Goal: Task Accomplishment & Management: Complete application form

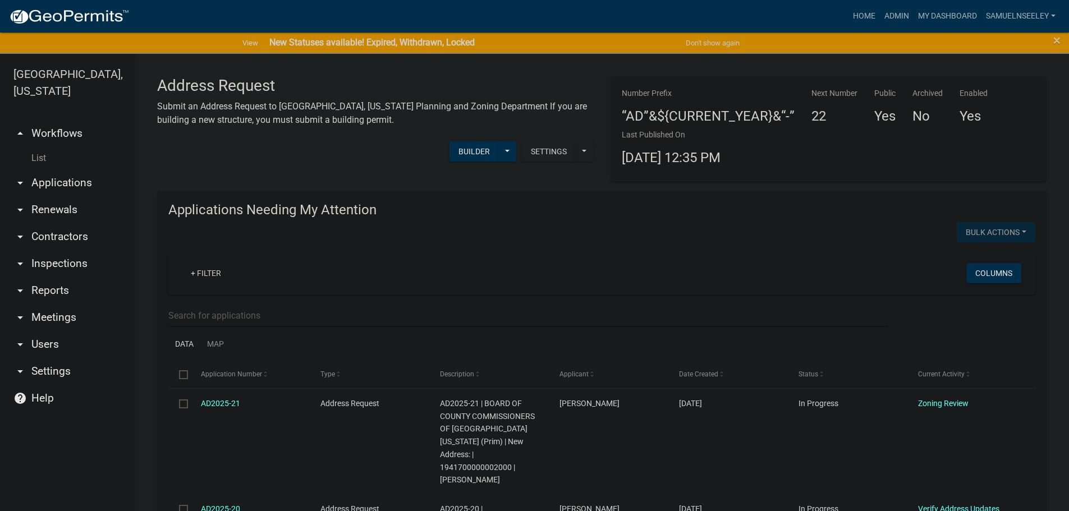
scroll to position [112, 0]
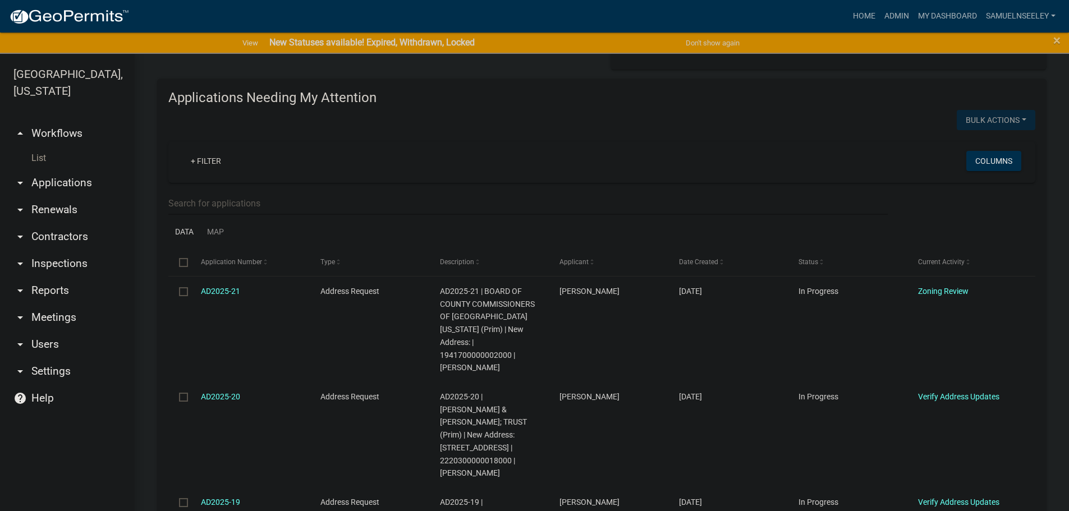
click at [37, 147] on link "List" at bounding box center [67, 158] width 135 height 22
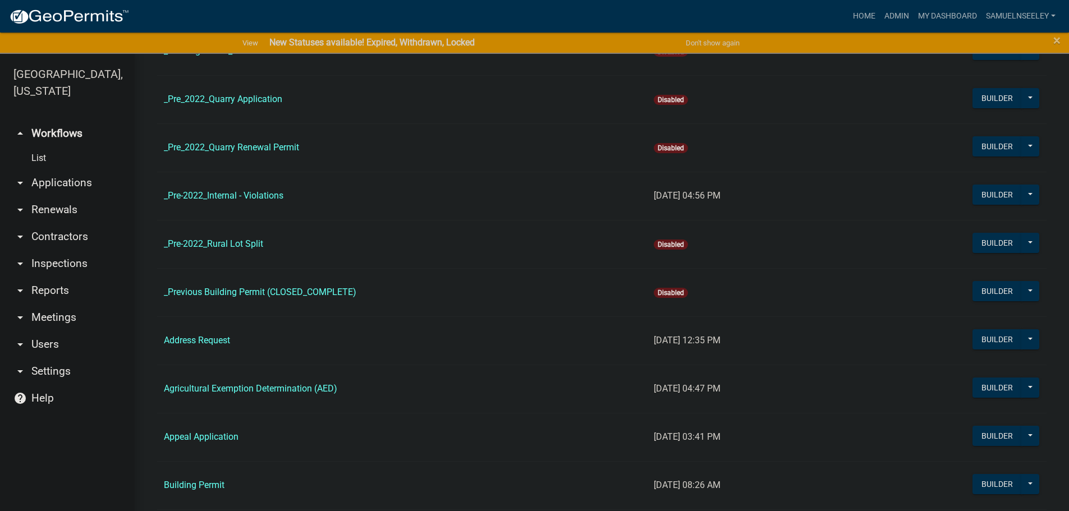
scroll to position [337, 0]
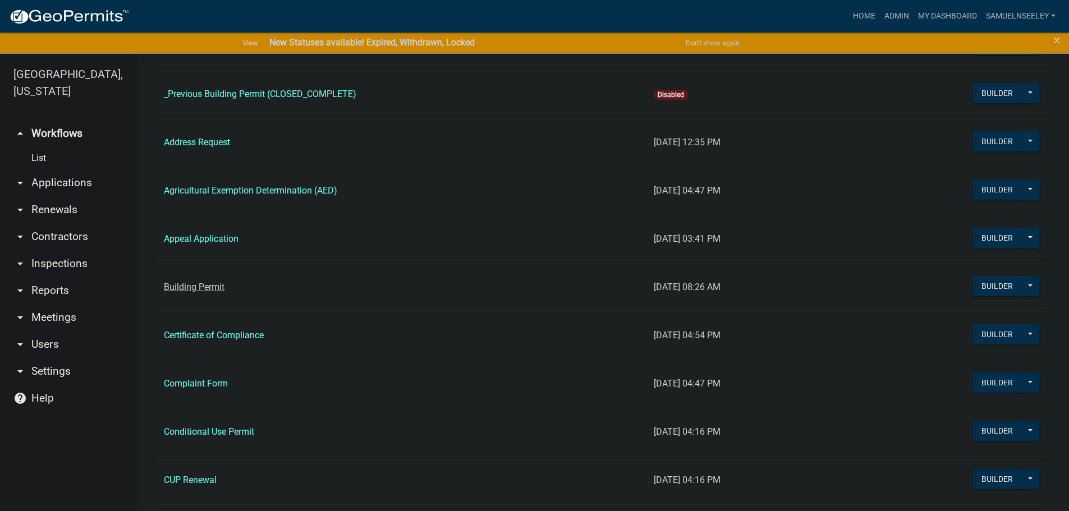
click at [201, 292] on link "Building Permit" at bounding box center [194, 287] width 61 height 11
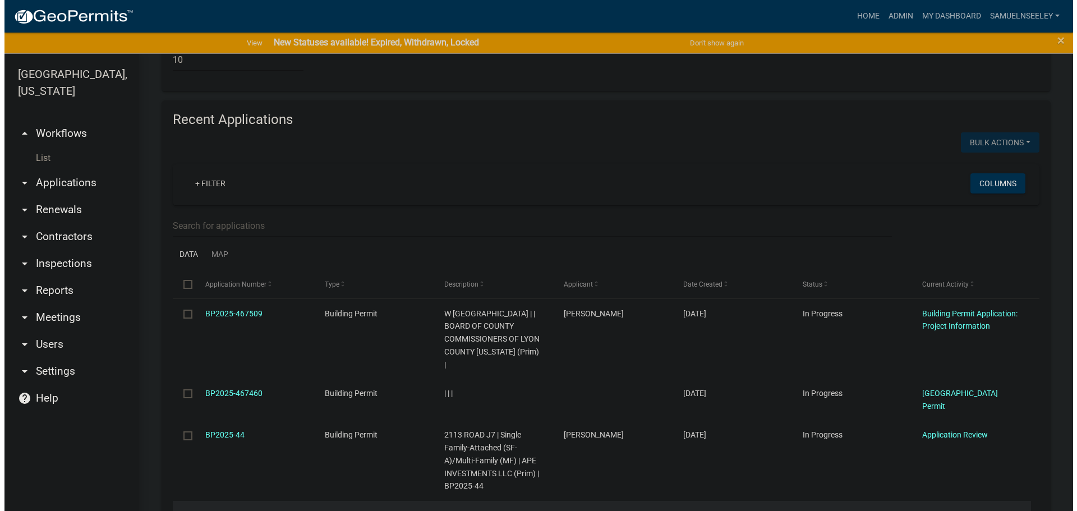
scroll to position [1234, 0]
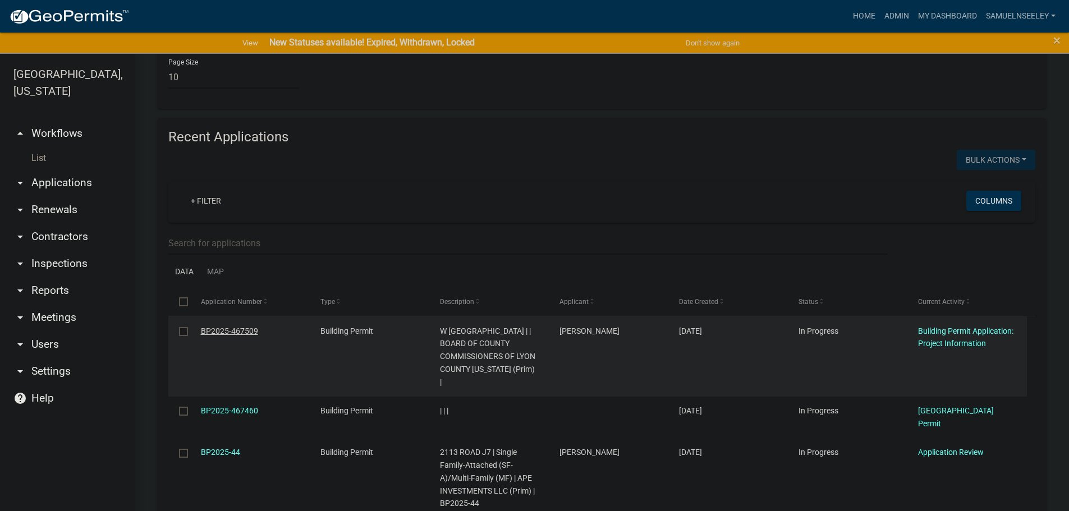
click at [220, 327] on link "BP2025-467509" at bounding box center [229, 331] width 57 height 9
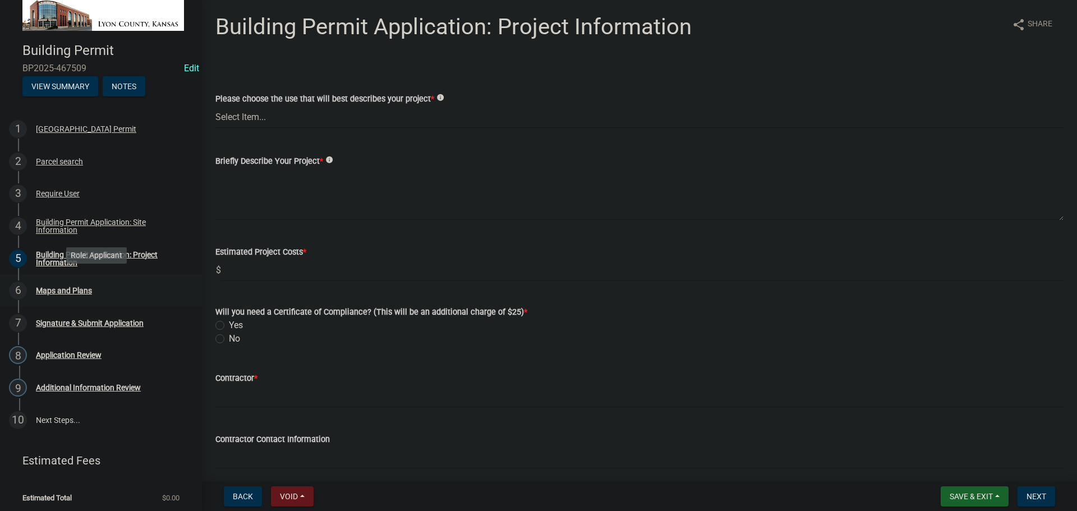
scroll to position [15, 0]
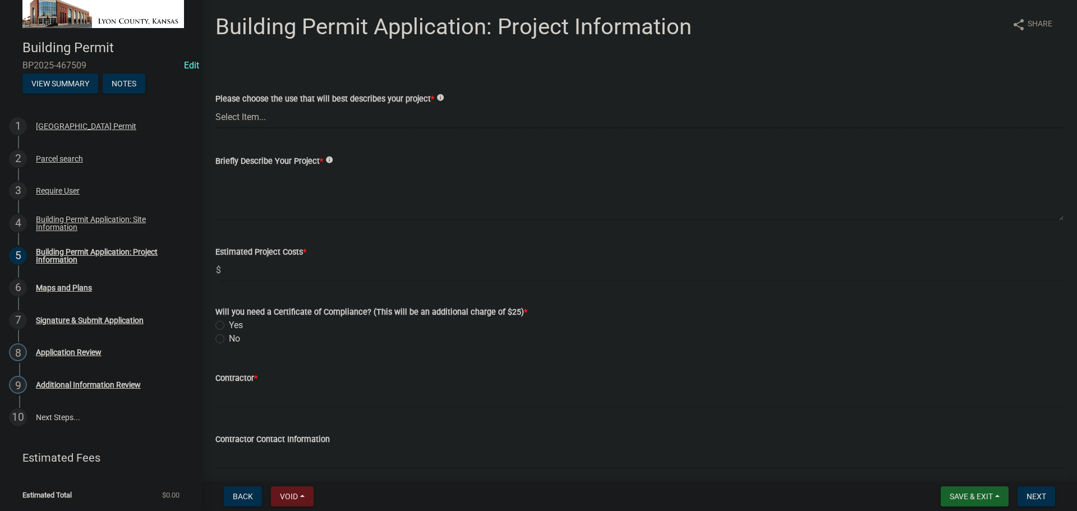
click at [279, 121] on select "Select Item... Non-Exempt Single Family-Detached (SF-D) Non-Exempt Accessory Dw…" at bounding box center [639, 116] width 848 height 23
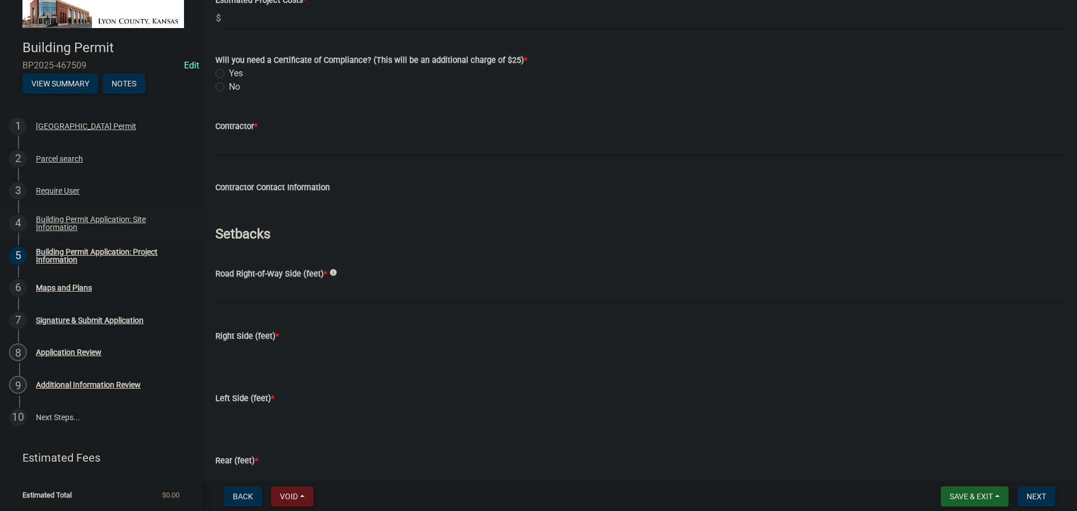
scroll to position [297, 0]
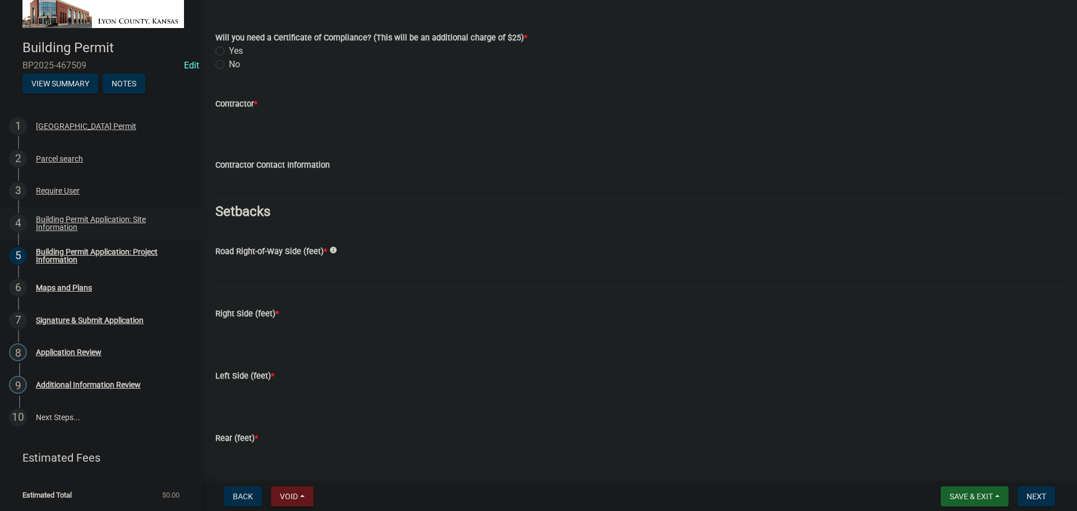
click at [51, 219] on div "Building Permit Application: Site Information" at bounding box center [110, 223] width 148 height 16
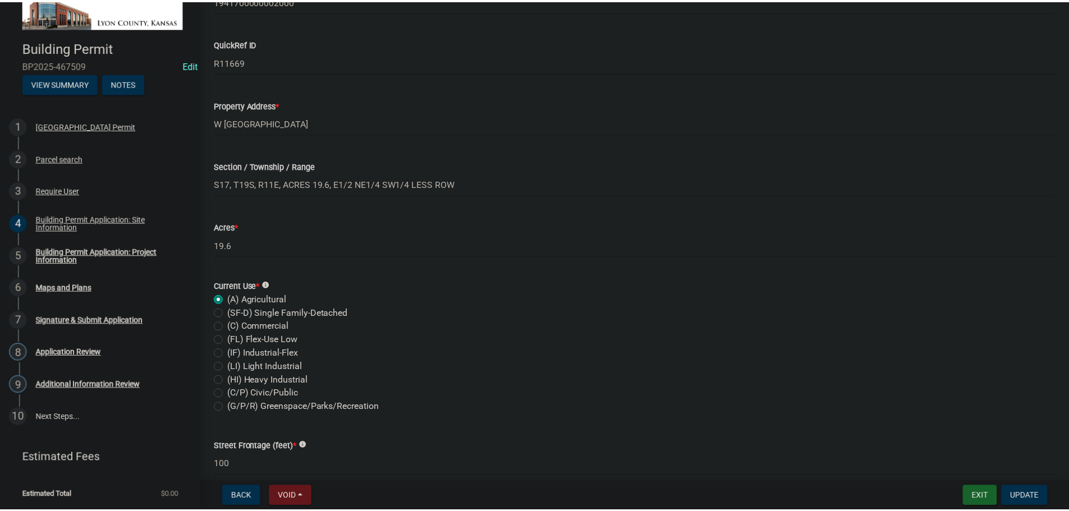
scroll to position [389, 0]
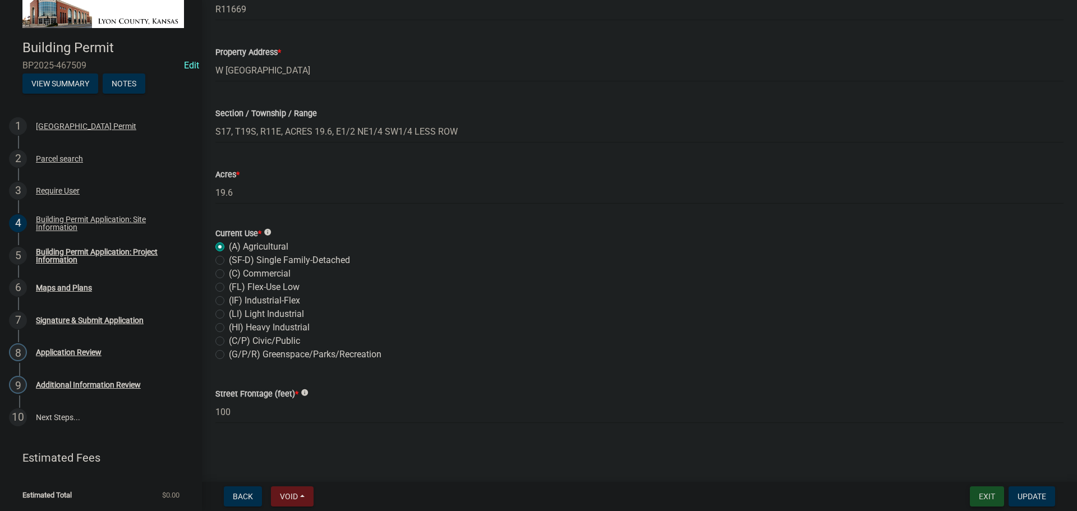
click at [987, 495] on button "Exit" at bounding box center [987, 496] width 34 height 20
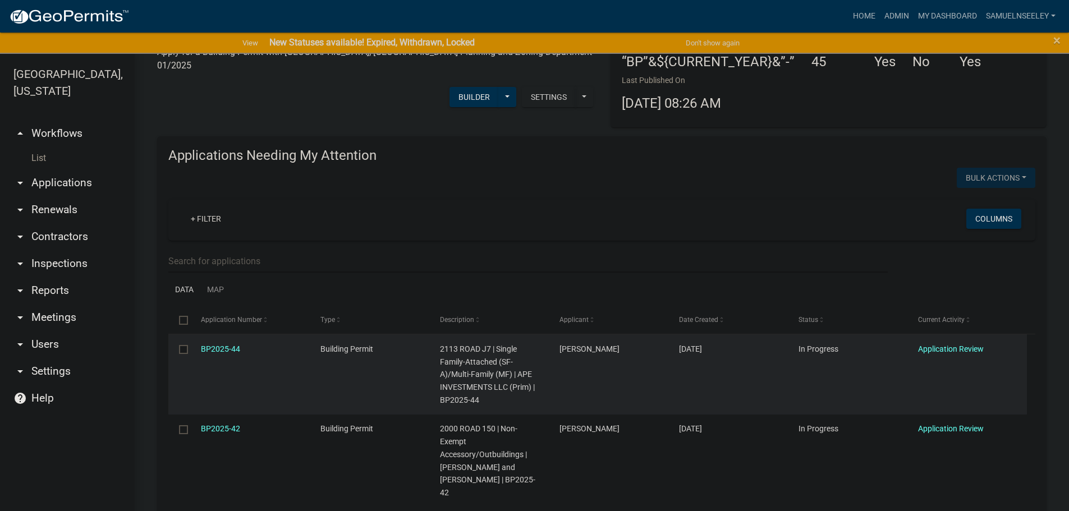
scroll to position [111, 0]
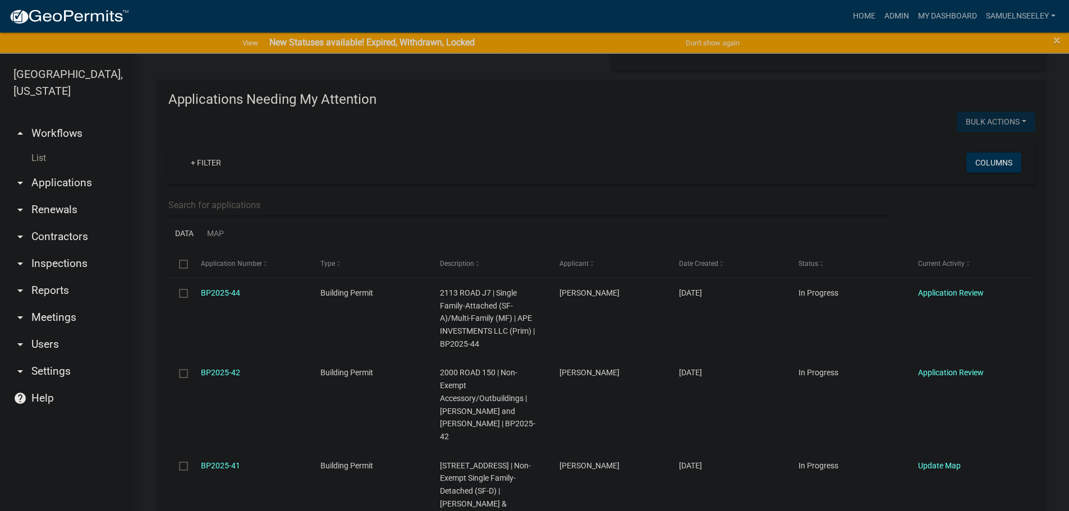
click at [39, 147] on link "List" at bounding box center [67, 158] width 135 height 22
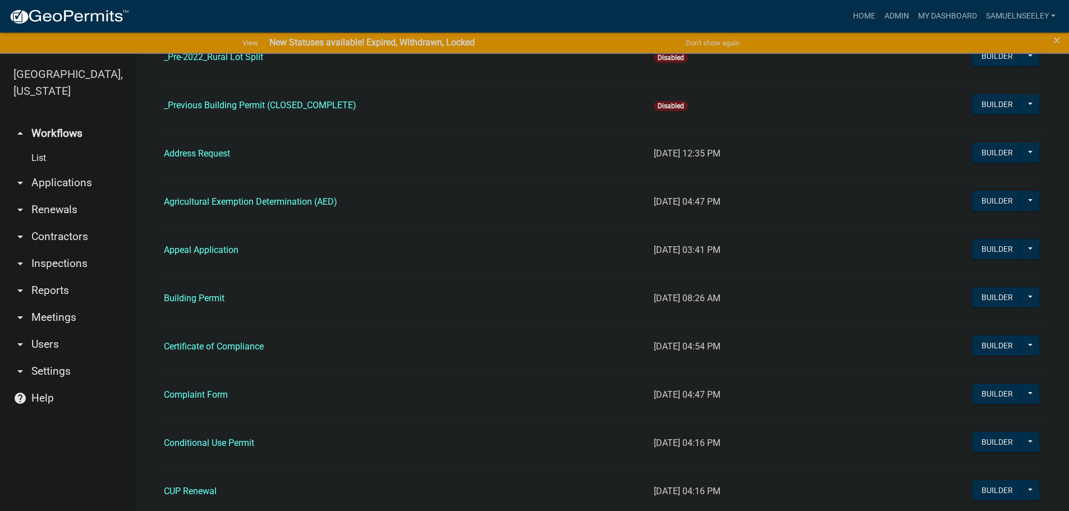
scroll to position [337, 0]
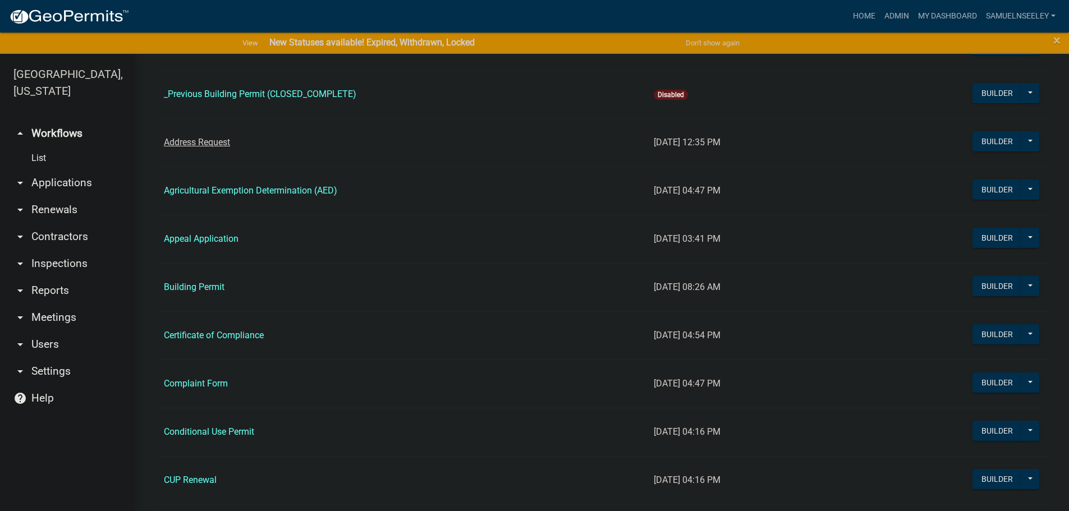
click at [218, 142] on link "Address Request" at bounding box center [197, 142] width 66 height 11
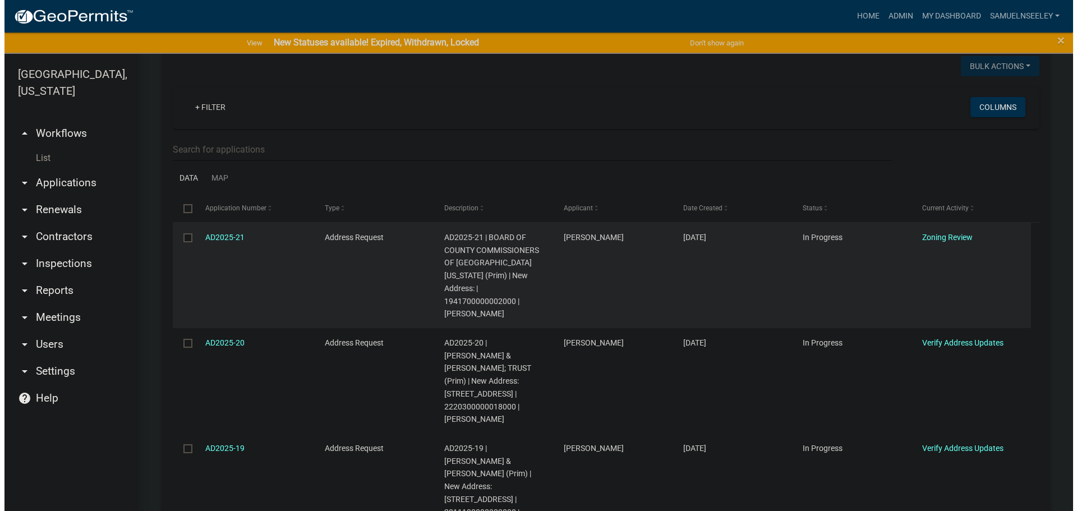
scroll to position [168, 0]
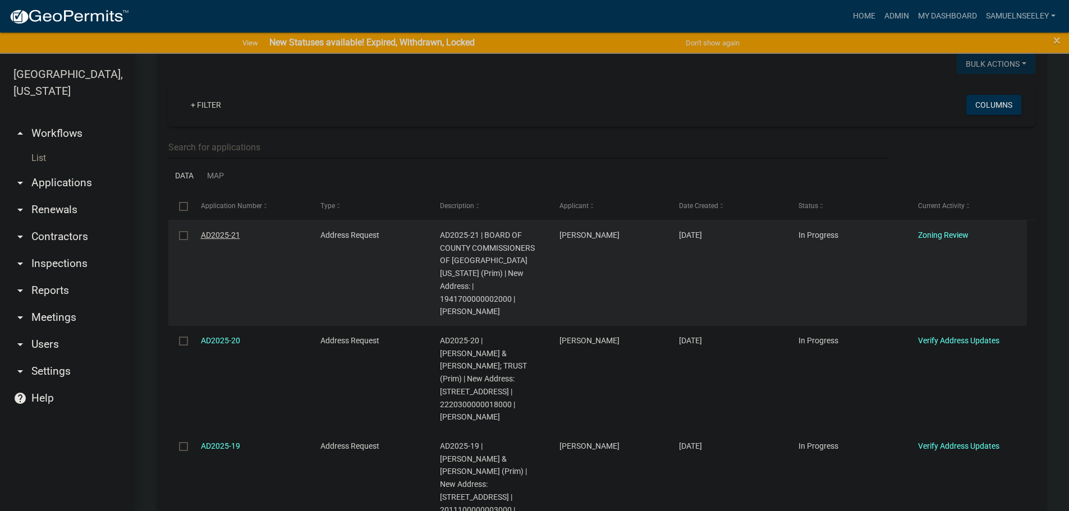
click at [209, 235] on link "AD2025-21" at bounding box center [220, 235] width 39 height 9
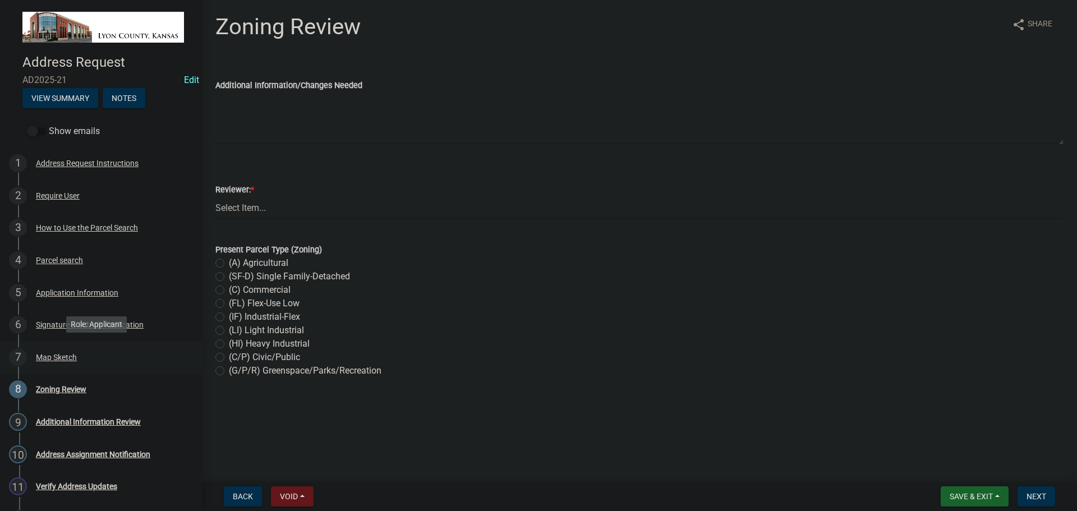
click at [58, 356] on div "Map Sketch" at bounding box center [56, 357] width 41 height 8
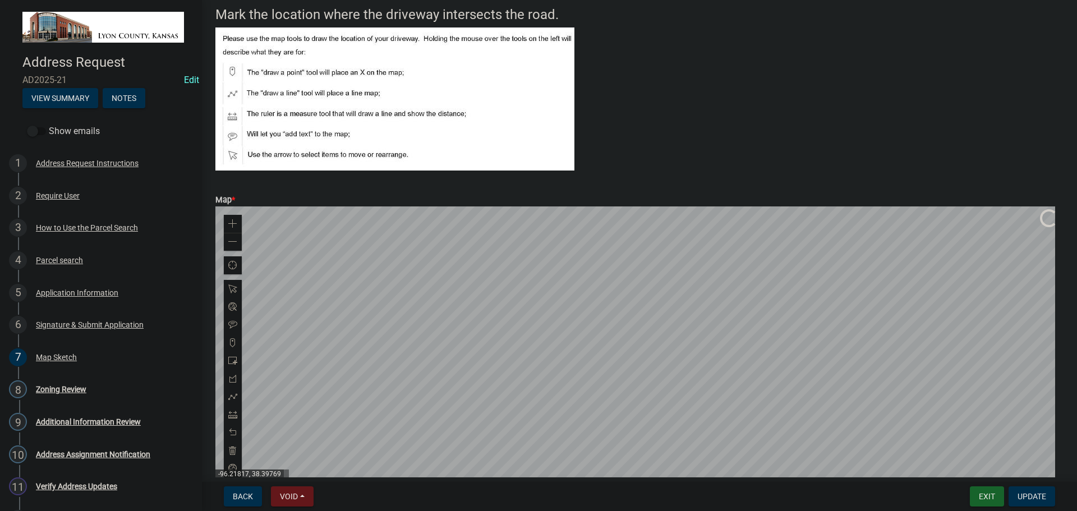
scroll to position [112, 0]
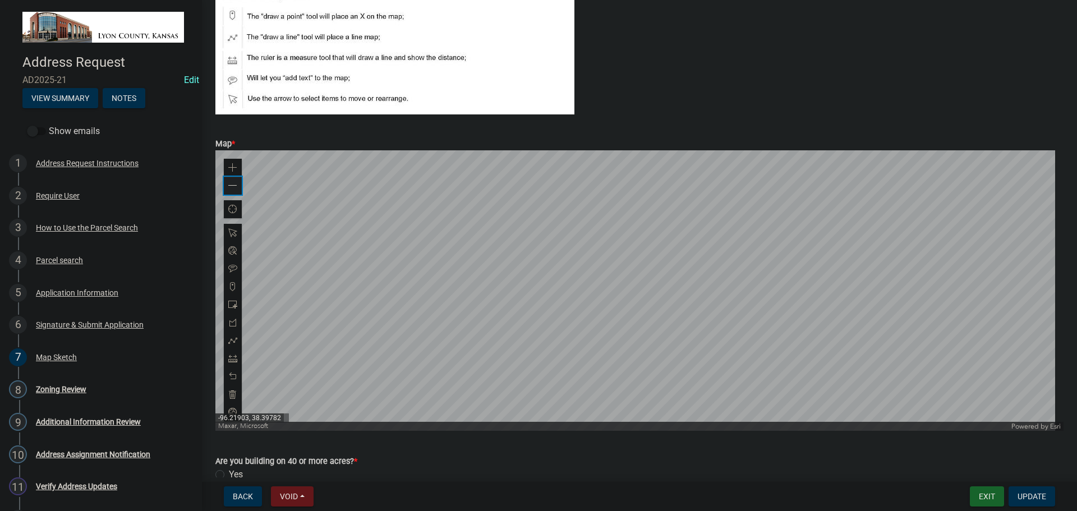
click at [236, 187] on span at bounding box center [232, 185] width 9 height 9
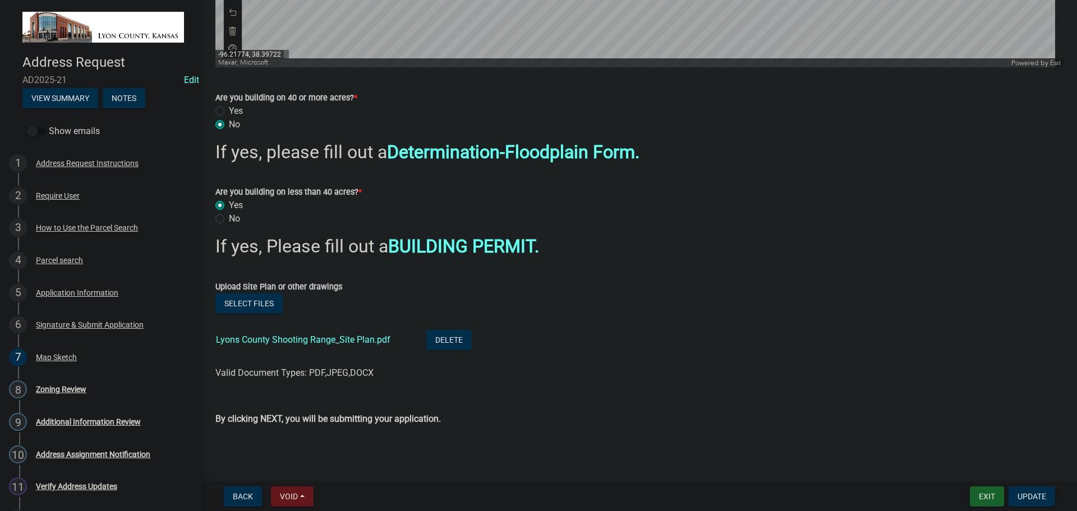
scroll to position [477, 0]
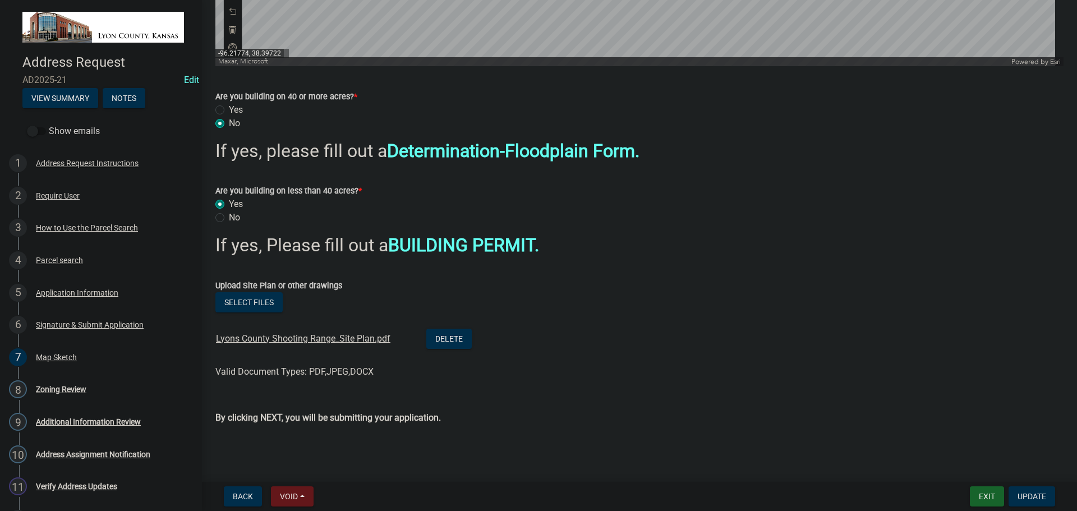
click at [281, 341] on link "Lyons County Shooting Range_Site Plan.pdf" at bounding box center [303, 338] width 174 height 11
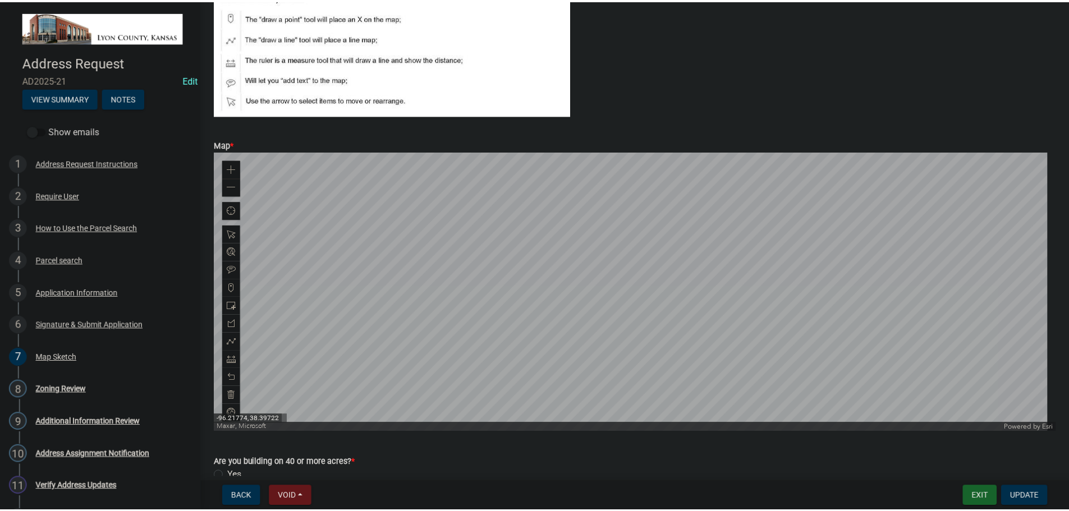
scroll to position [84, 0]
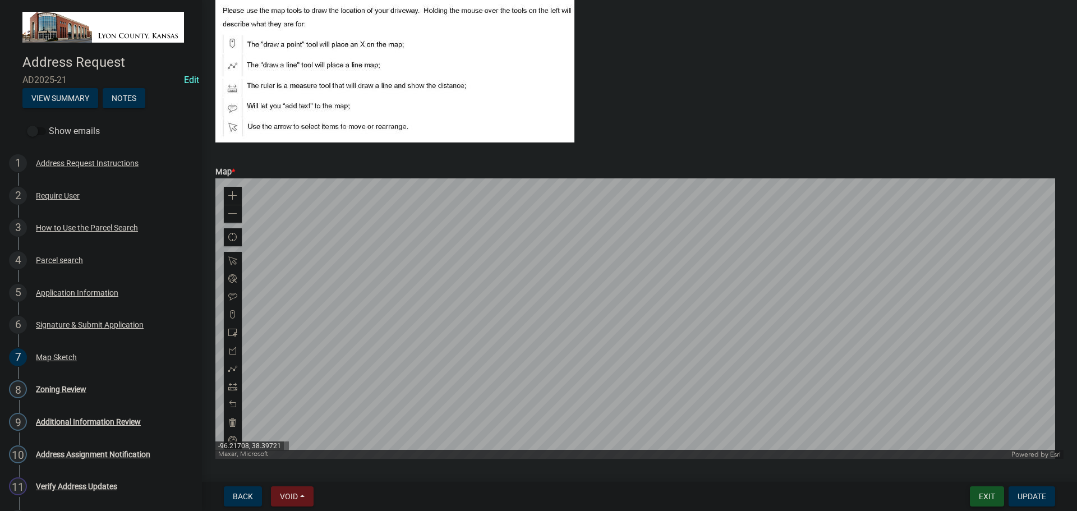
click at [984, 497] on button "Exit" at bounding box center [987, 496] width 34 height 20
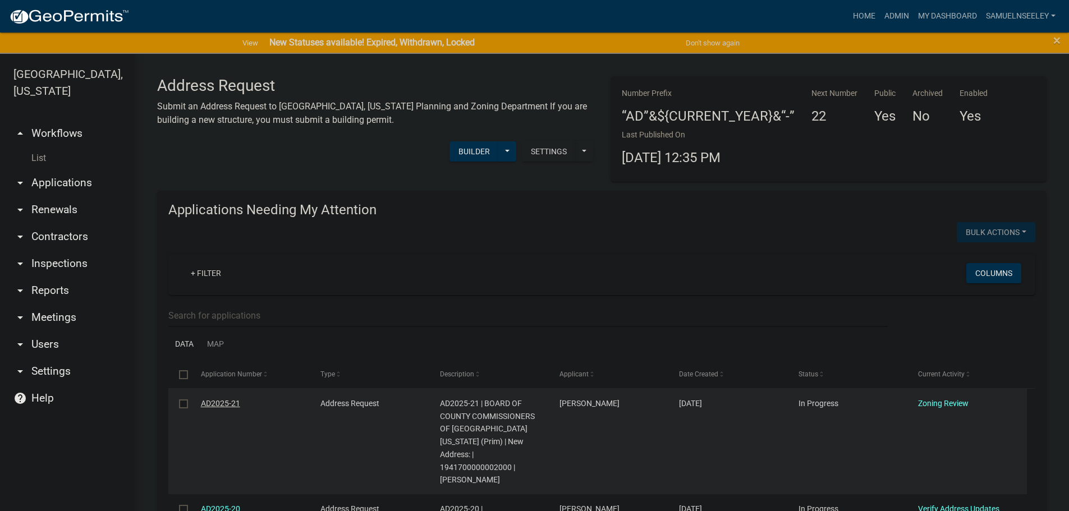
click at [220, 405] on link "AD2025-21" at bounding box center [220, 403] width 39 height 9
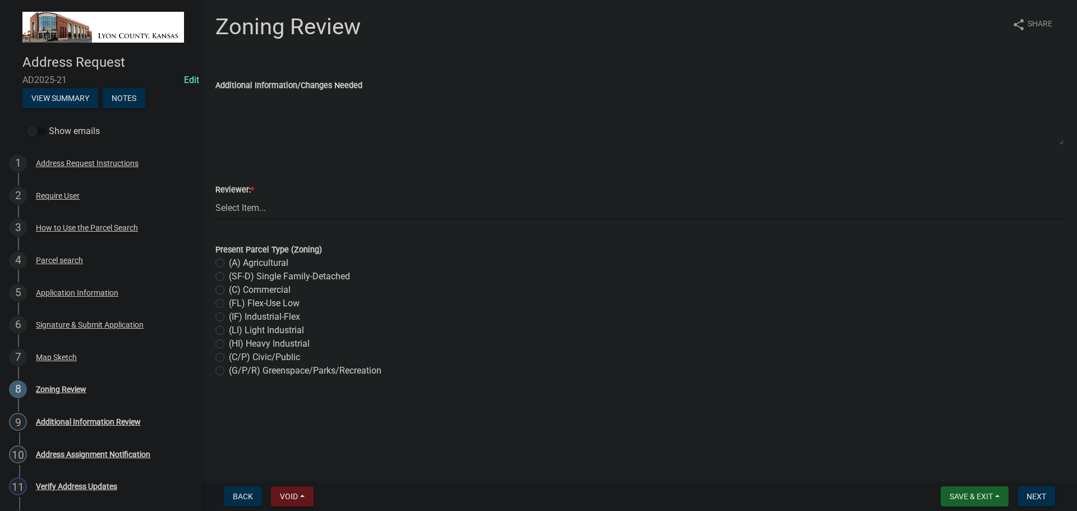
click at [237, 209] on select "Select Item... [PERSON_NAME] GIS Tech Other" at bounding box center [639, 207] width 848 height 23
click at [215, 196] on select "Select Item... [PERSON_NAME] GIS Tech Other" at bounding box center [639, 207] width 848 height 23
select select "54f4a546-63a8-400b-95d9-954cb518fd04"
click at [229, 343] on label "(HI) Heavy Industrial" at bounding box center [269, 343] width 81 height 13
click at [229, 343] on input "(HI) Heavy Industrial" at bounding box center [232, 340] width 7 height 7
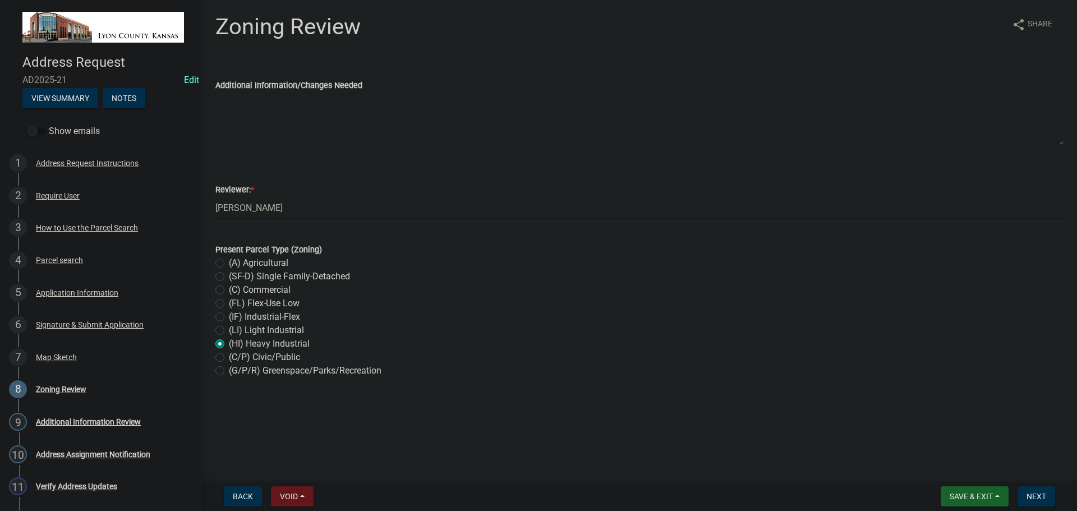
radio input "true"
click at [1045, 500] on span "Next" at bounding box center [1037, 496] width 20 height 9
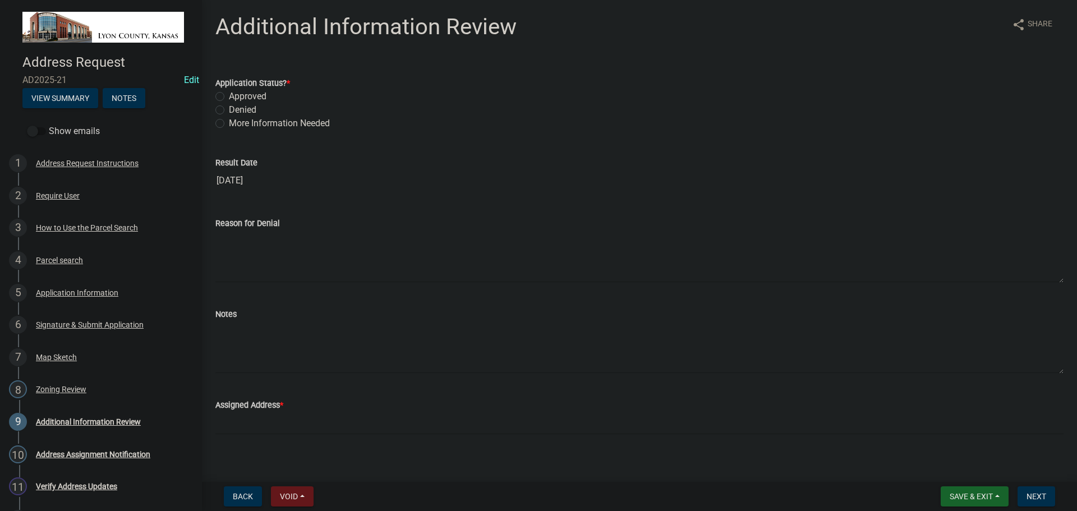
click at [229, 95] on label "Approved" at bounding box center [248, 96] width 38 height 13
click at [229, 95] on input "Approved" at bounding box center [232, 93] width 7 height 7
radio input "true"
click at [230, 332] on textarea "Notes" at bounding box center [639, 347] width 848 height 53
type textarea "Shooting Range"
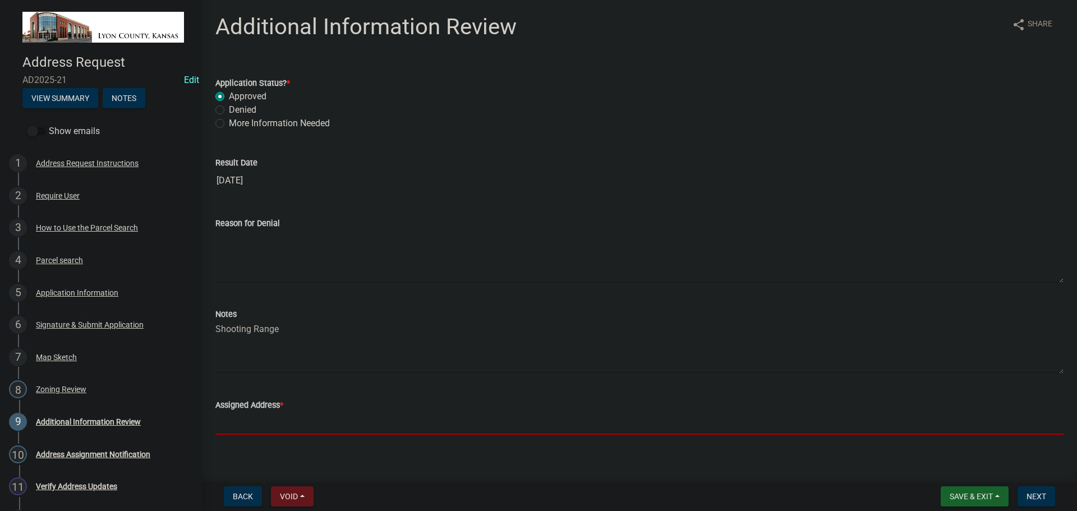
click at [264, 424] on input "Assigned Address *" at bounding box center [639, 423] width 848 height 23
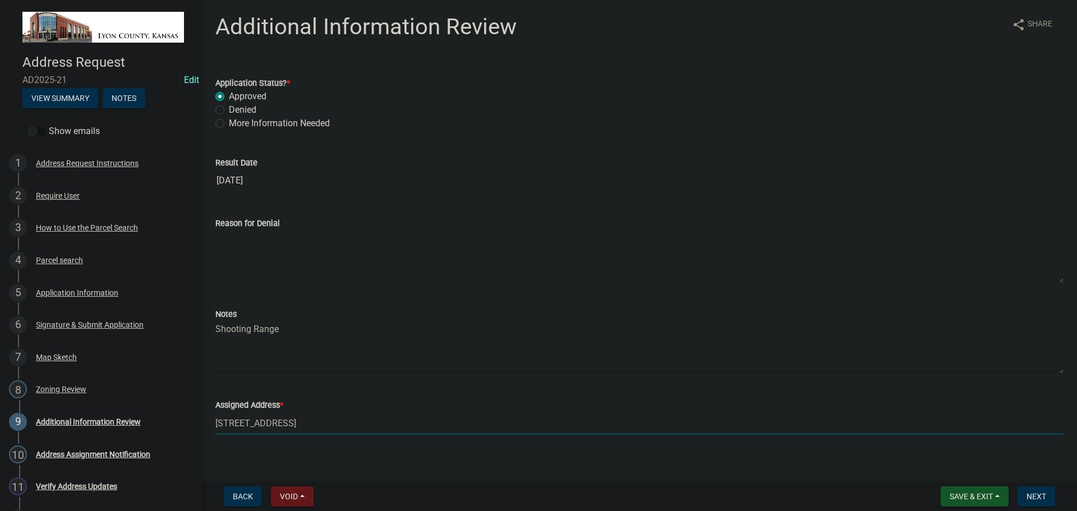
type input "[STREET_ADDRESS]"
click at [968, 494] on span "Save & Exit" at bounding box center [971, 496] width 43 height 9
click at [950, 467] on button "Save & Exit" at bounding box center [964, 467] width 90 height 27
